Goal: Find specific page/section: Find specific page/section

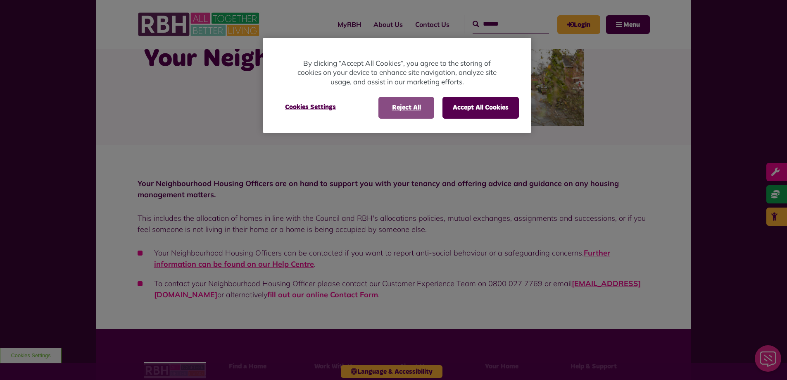
scroll to position [83, 0]
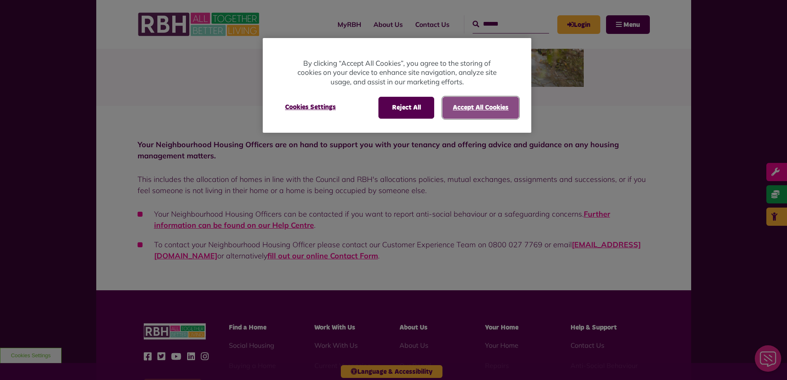
click at [490, 105] on button "Accept All Cookies" at bounding box center [480, 107] width 76 height 21
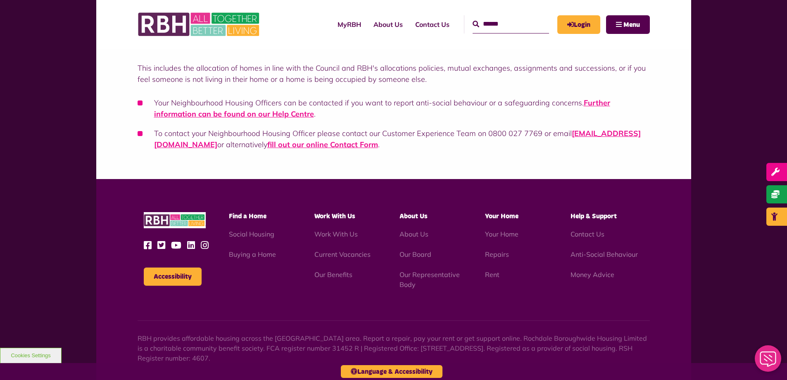
scroll to position [238, 0]
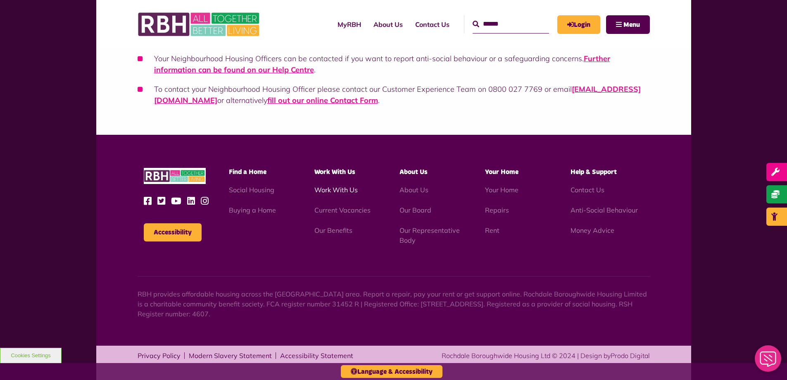
click at [338, 190] on link "Work With Us" at bounding box center [335, 189] width 43 height 8
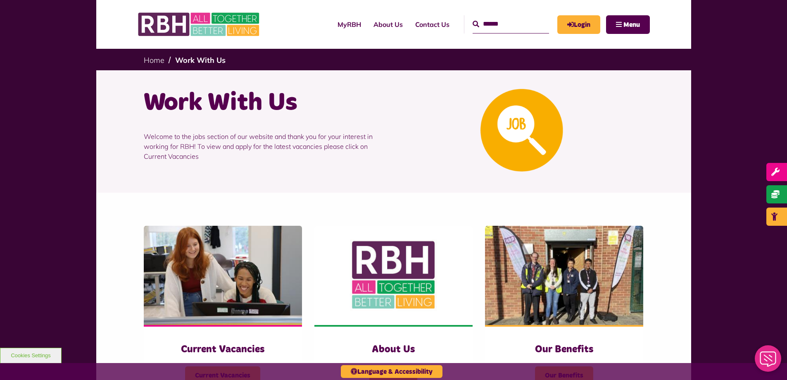
scroll to position [165, 0]
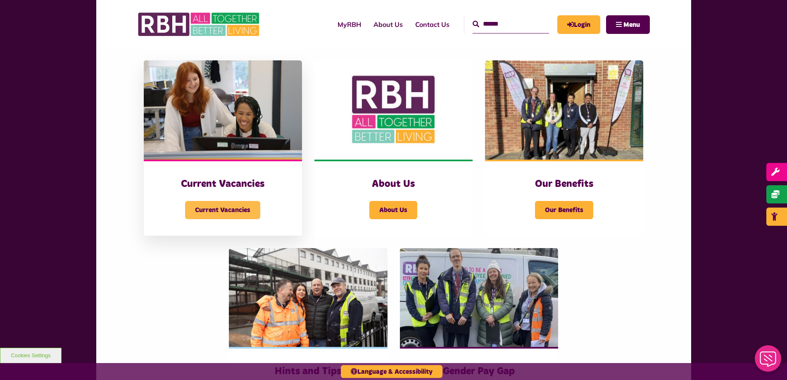
click at [215, 210] on span "Current Vacancies" at bounding box center [222, 210] width 75 height 18
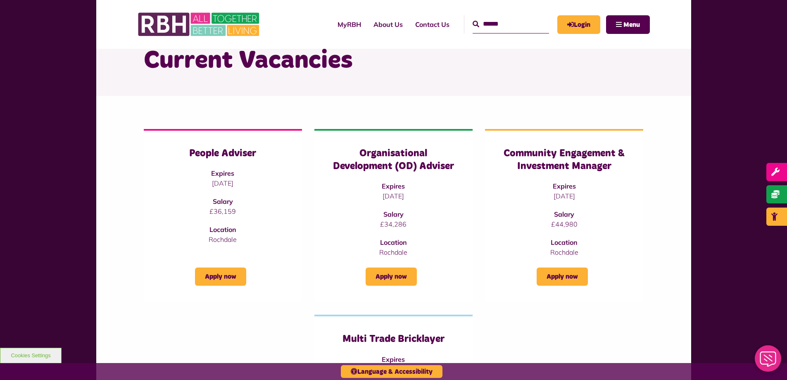
scroll to position [41, 0]
